Goal: Find specific page/section: Find specific page/section

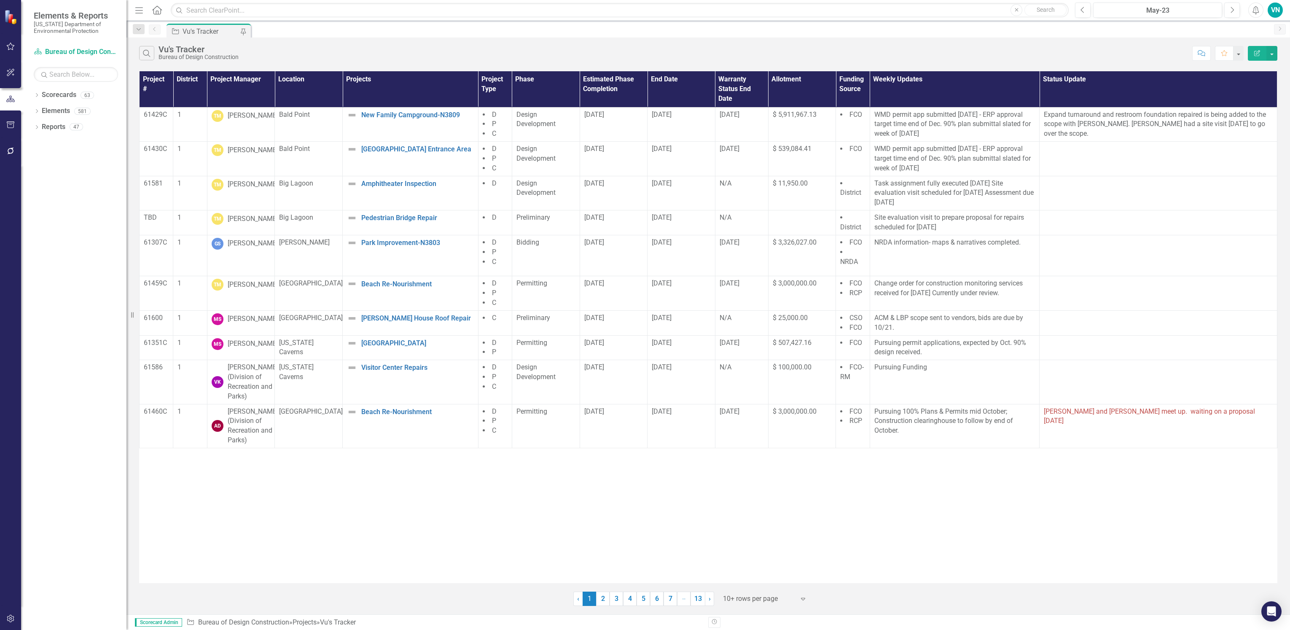
click at [16, 541] on div at bounding box center [10, 384] width 21 height 441
drag, startPoint x: 11, startPoint y: 386, endPoint x: 30, endPoint y: 376, distance: 21.7
click at [11, 386] on div at bounding box center [10, 384] width 21 height 441
click at [483, 488] on div "Project # District Project Manager Location Projects Project Type Phase Estimat…" at bounding box center [708, 327] width 1138 height 512
click at [142, 51] on icon "Search" at bounding box center [146, 53] width 9 height 8
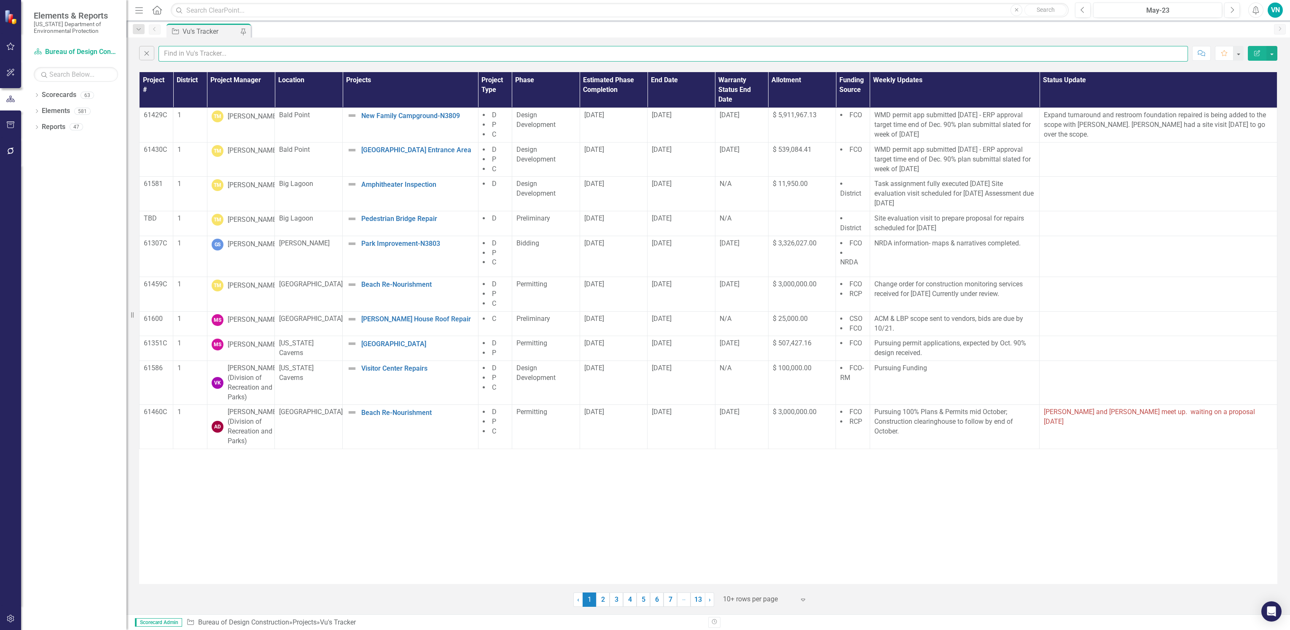
click at [209, 56] on input "text" at bounding box center [672, 54] width 1029 height 16
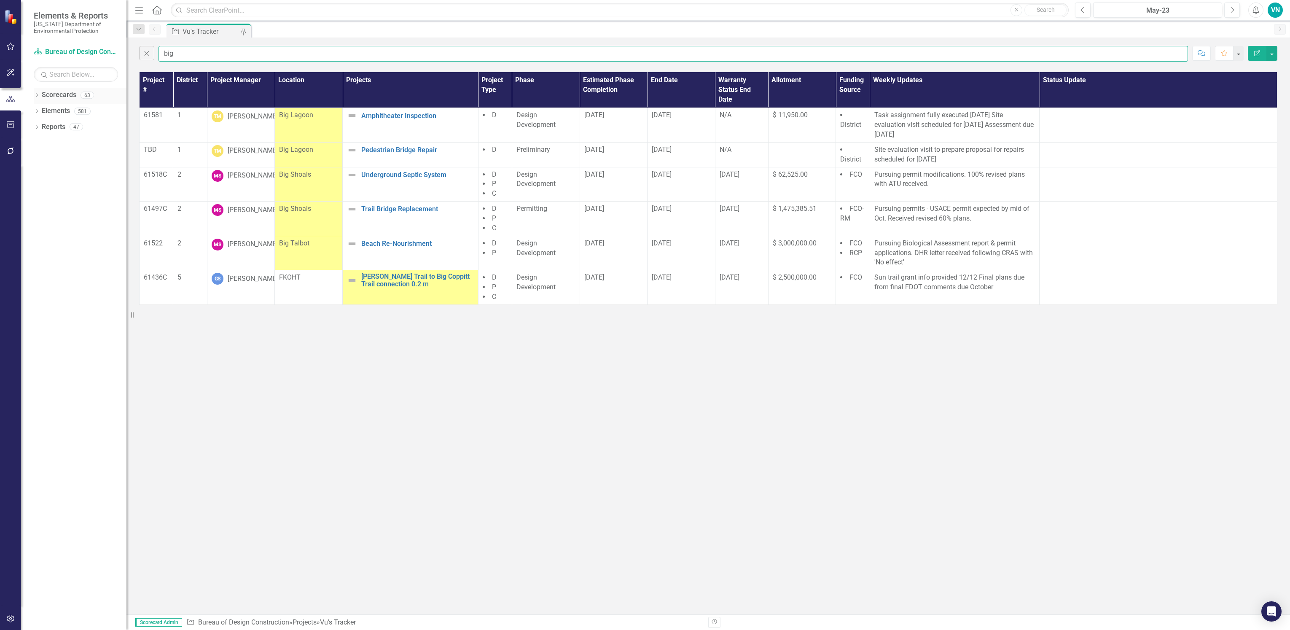
type input "big"
click at [40, 98] on div "Dropdown Scorecards 63" at bounding box center [80, 96] width 93 height 16
click at [36, 95] on icon "Dropdown" at bounding box center [37, 96] width 6 height 5
click at [37, 91] on div "Dropdown Scorecards 63" at bounding box center [80, 96] width 93 height 16
click at [36, 139] on div "Dropdown Elements 581" at bounding box center [80, 144] width 93 height 16
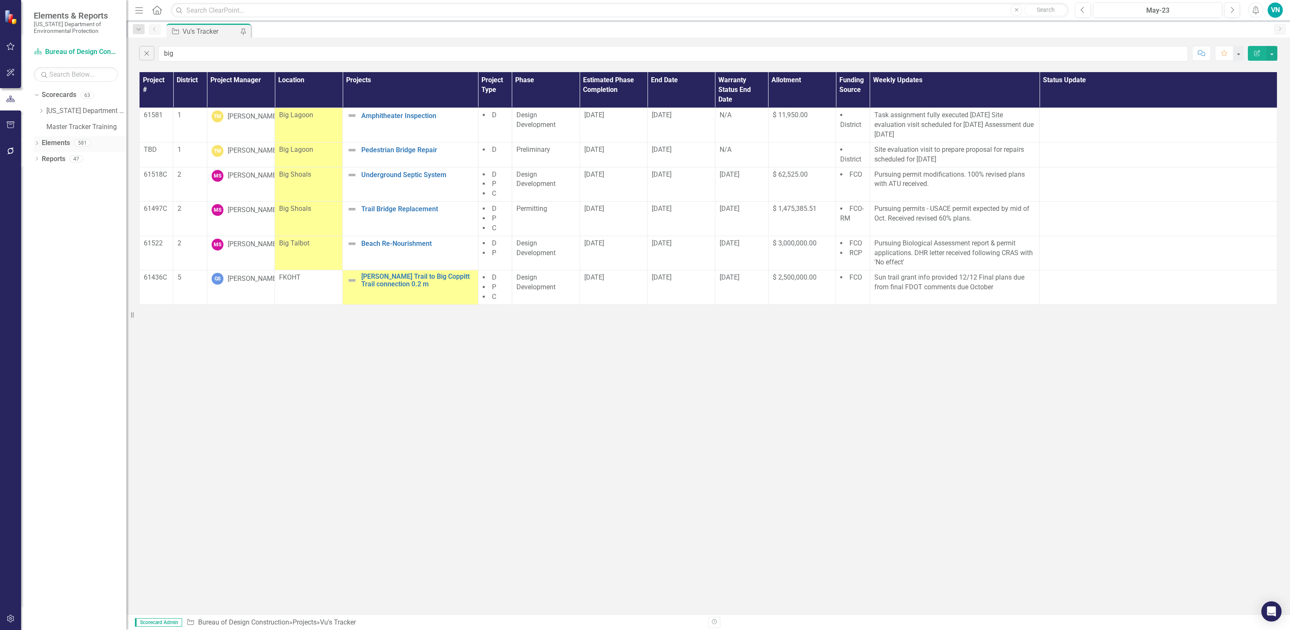
click at [36, 142] on icon "Dropdown" at bounding box center [37, 144] width 6 height 5
click at [35, 237] on icon "Dropdown" at bounding box center [37, 239] width 6 height 5
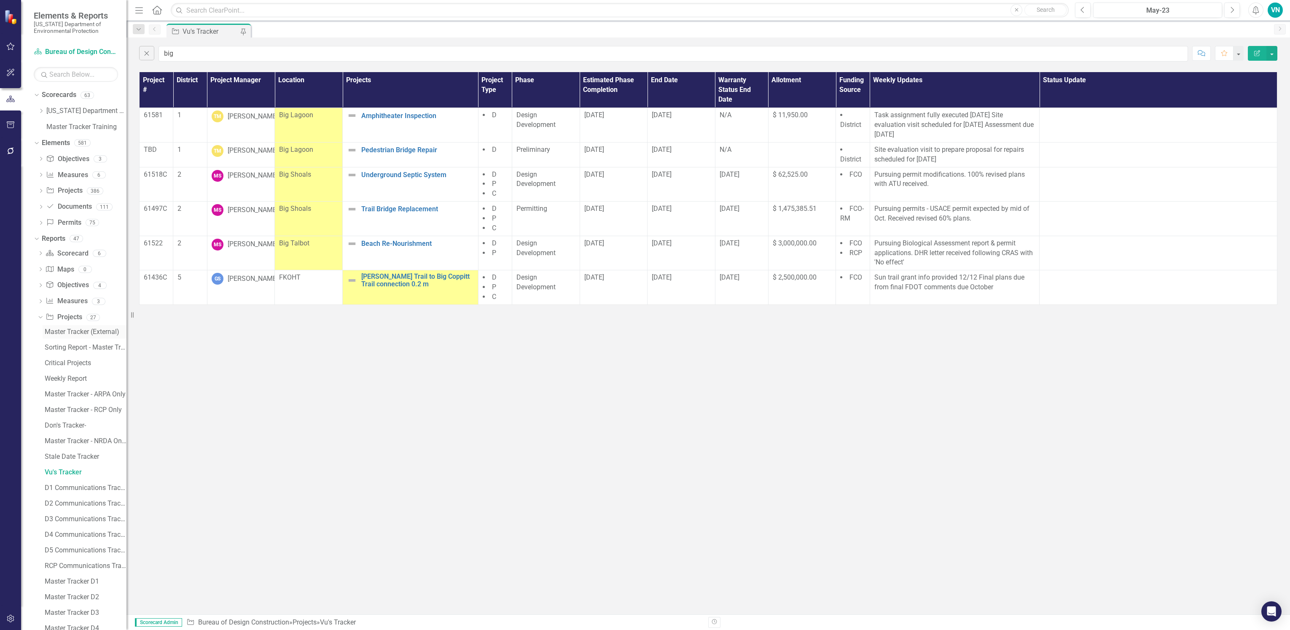
click at [56, 330] on div "Master Tracker (External)" at bounding box center [86, 332] width 82 height 8
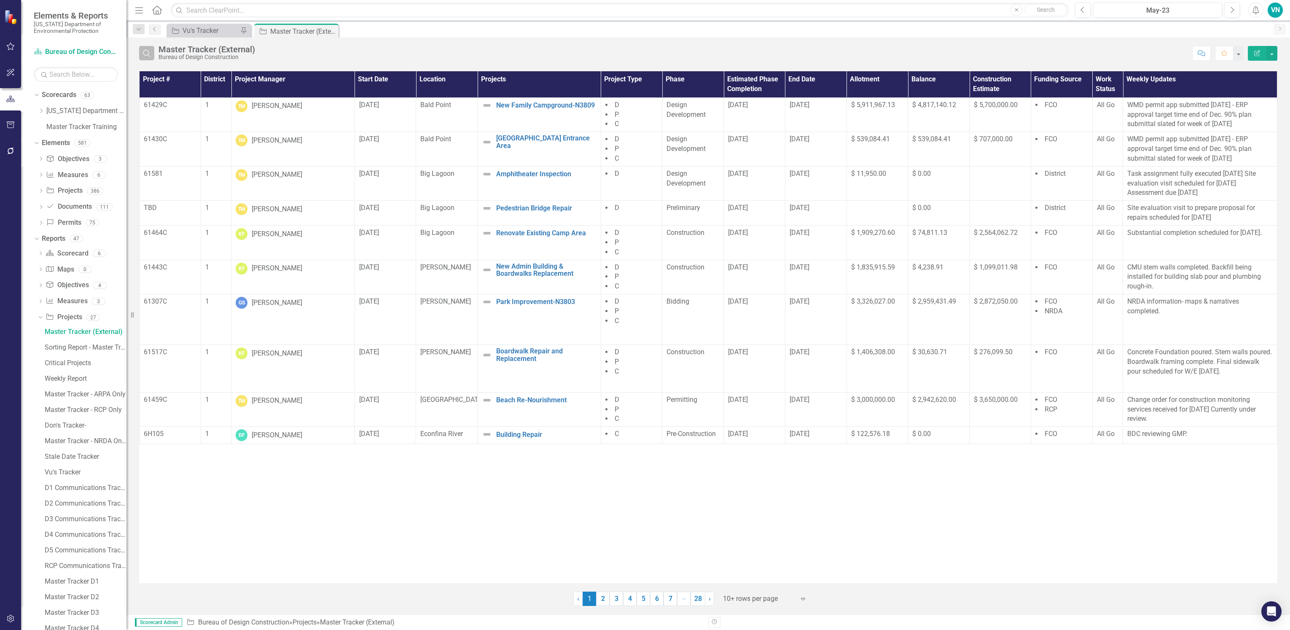
click at [153, 52] on button "Search" at bounding box center [146, 53] width 15 height 14
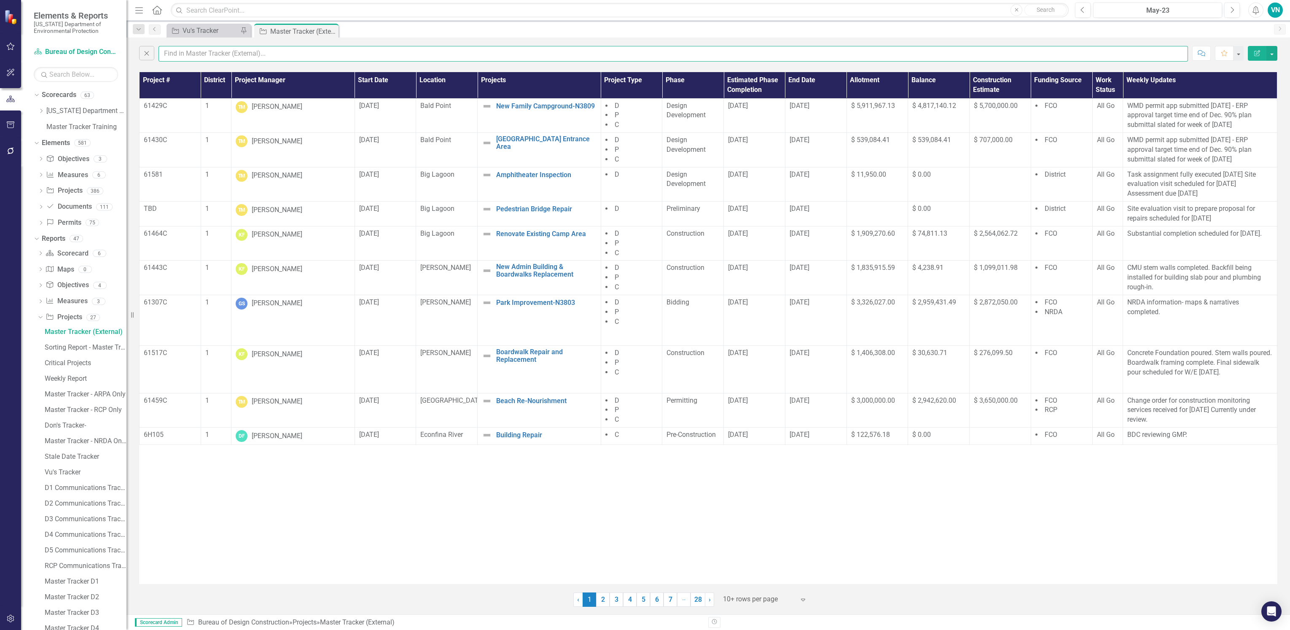
click at [169, 53] on input "text" at bounding box center [672, 54] width 1029 height 16
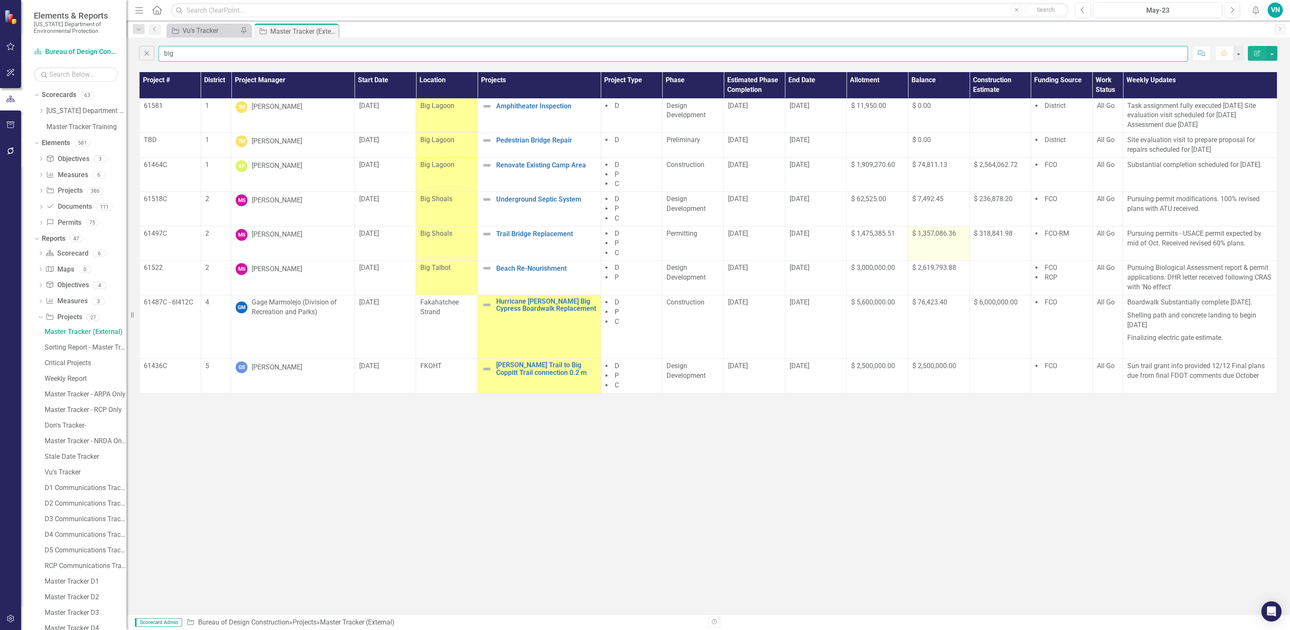
type input "big"
drag, startPoint x: 955, startPoint y: 233, endPoint x: 889, endPoint y: 233, distance: 65.7
click at [889, 233] on tr "61497C 2 [PERSON_NAME] [DATE] Big Shoals Trail Bridge Replacement Edit Edit Pro…" at bounding box center [707, 243] width 1137 height 35
click at [932, 428] on div "Close big Comment Favorite Edit Report Project # District Project Manager Start…" at bounding box center [707, 326] width 1163 height 577
click at [398, 440] on div "Close big Comment Favorite Edit Report Project # District Project Manager Start…" at bounding box center [707, 326] width 1163 height 577
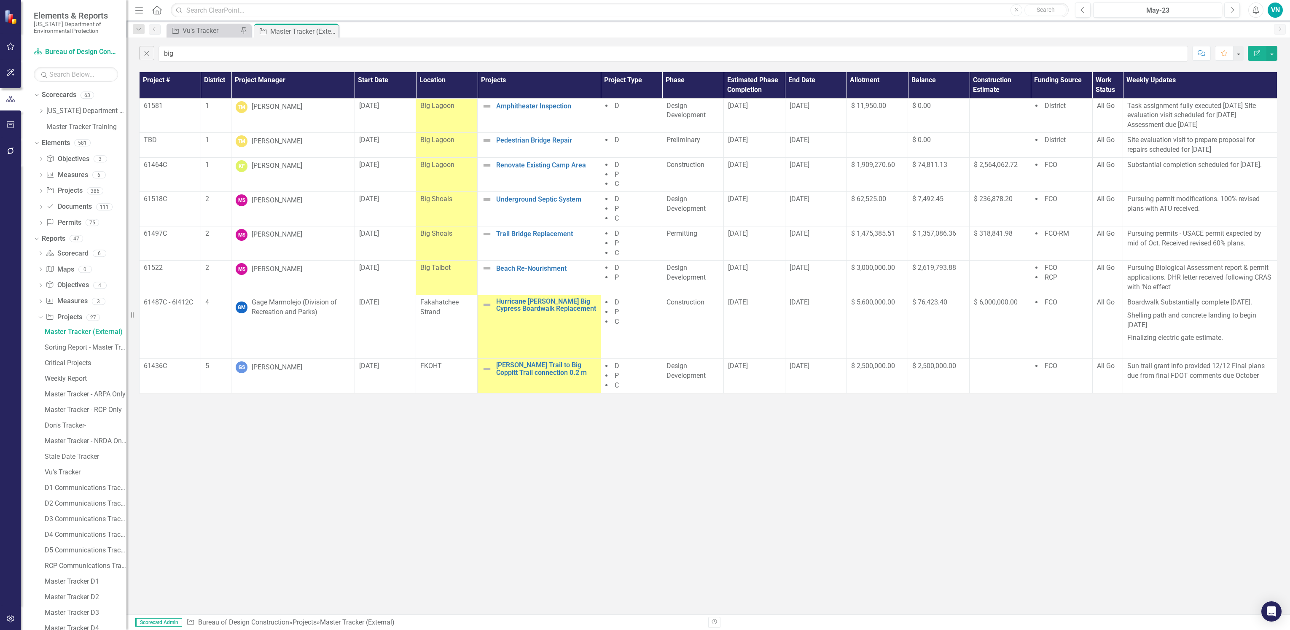
click at [429, 547] on div "Close big Comment Favorite Edit Report Project # District Project Manager Start…" at bounding box center [707, 326] width 1163 height 577
click at [448, 496] on div "Close big Comment Favorite Edit Report Project # District Project Manager Start…" at bounding box center [707, 326] width 1163 height 577
